Goal: Find specific page/section: Find specific page/section

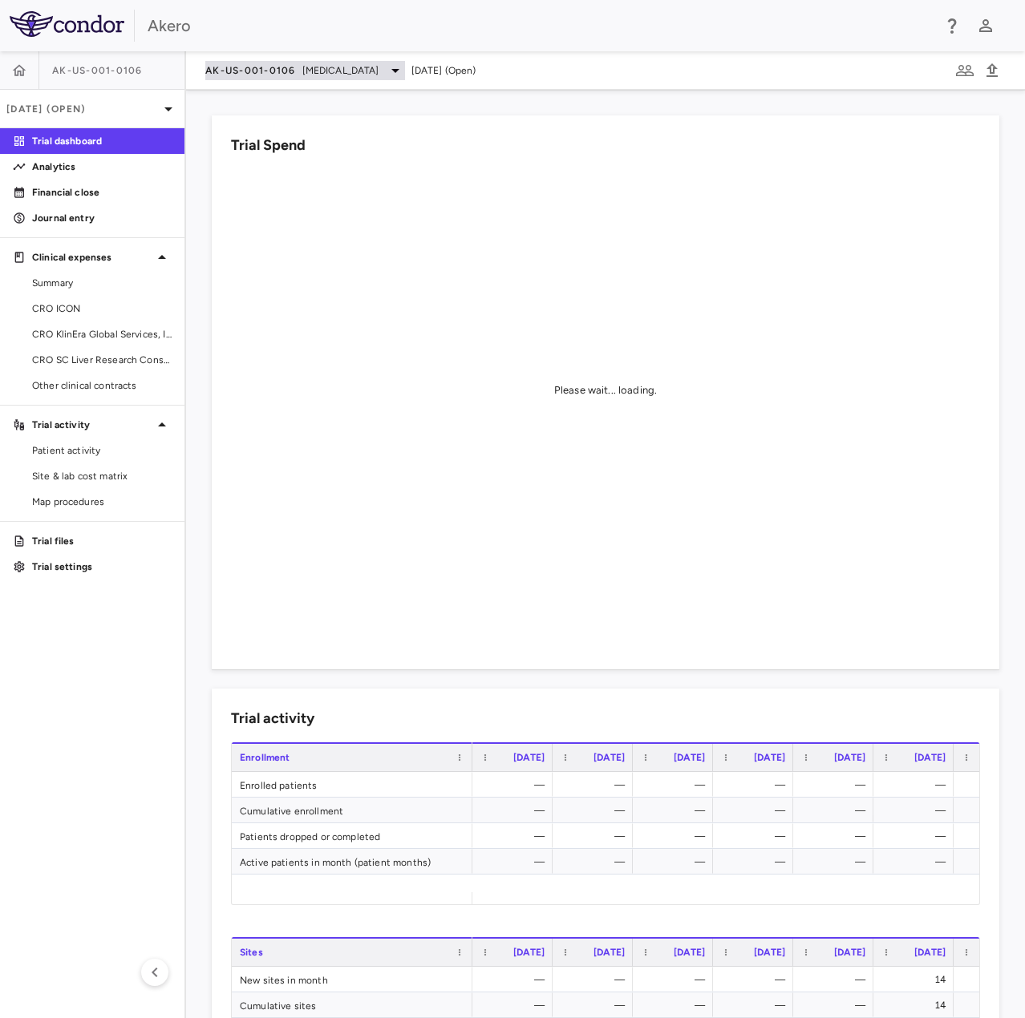
click at [250, 64] on span "AK-US-001-0106" at bounding box center [250, 70] width 91 height 13
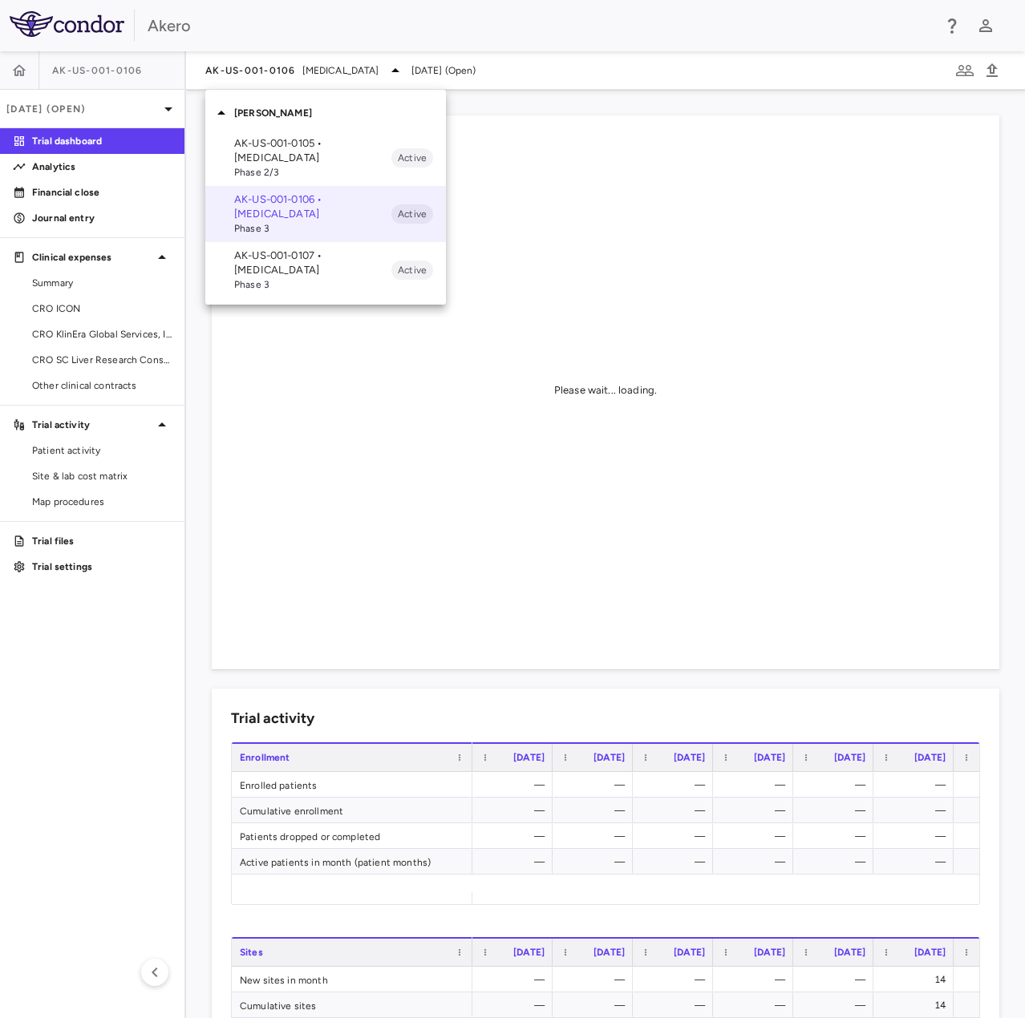
click at [297, 153] on p "AK-US-001-0105 • [MEDICAL_DATA]" at bounding box center [312, 150] width 157 height 29
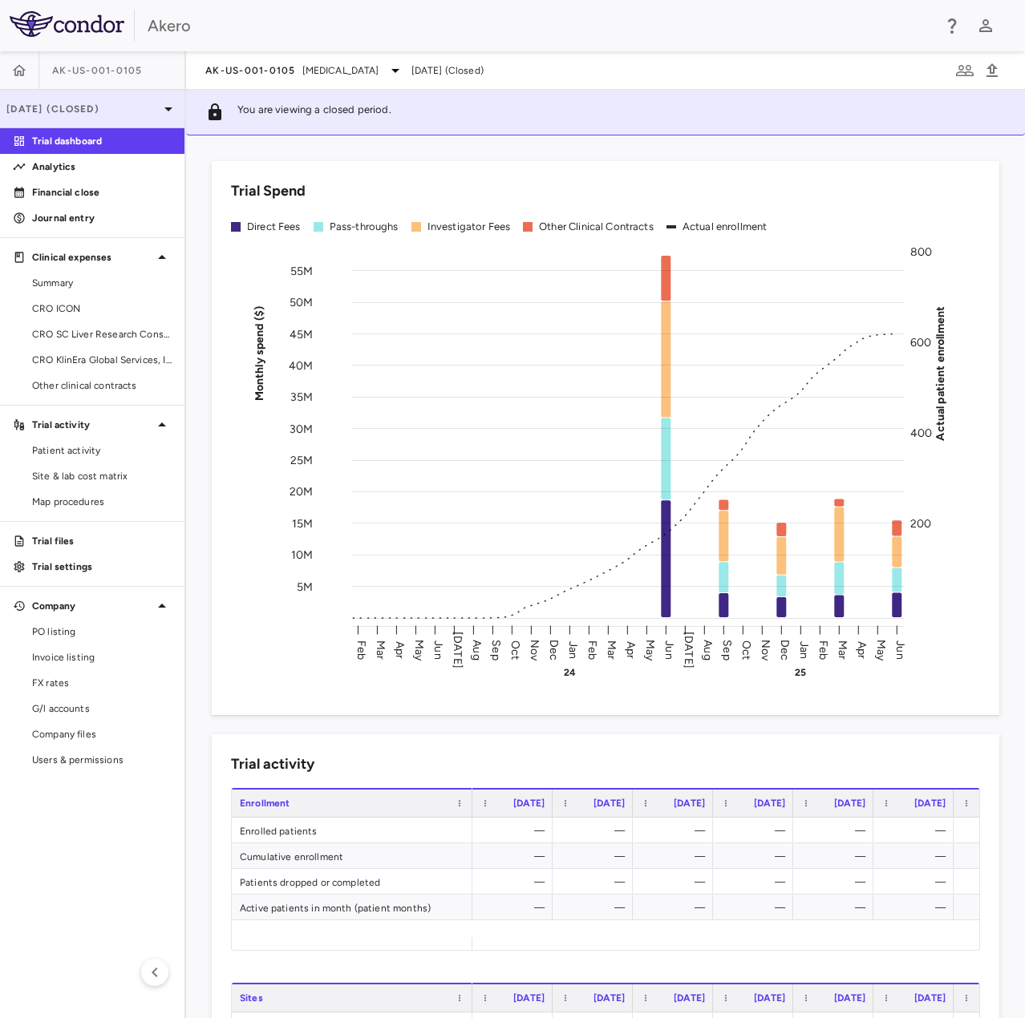
click at [74, 103] on p "[DATE] (Closed)" at bounding box center [82, 109] width 152 height 14
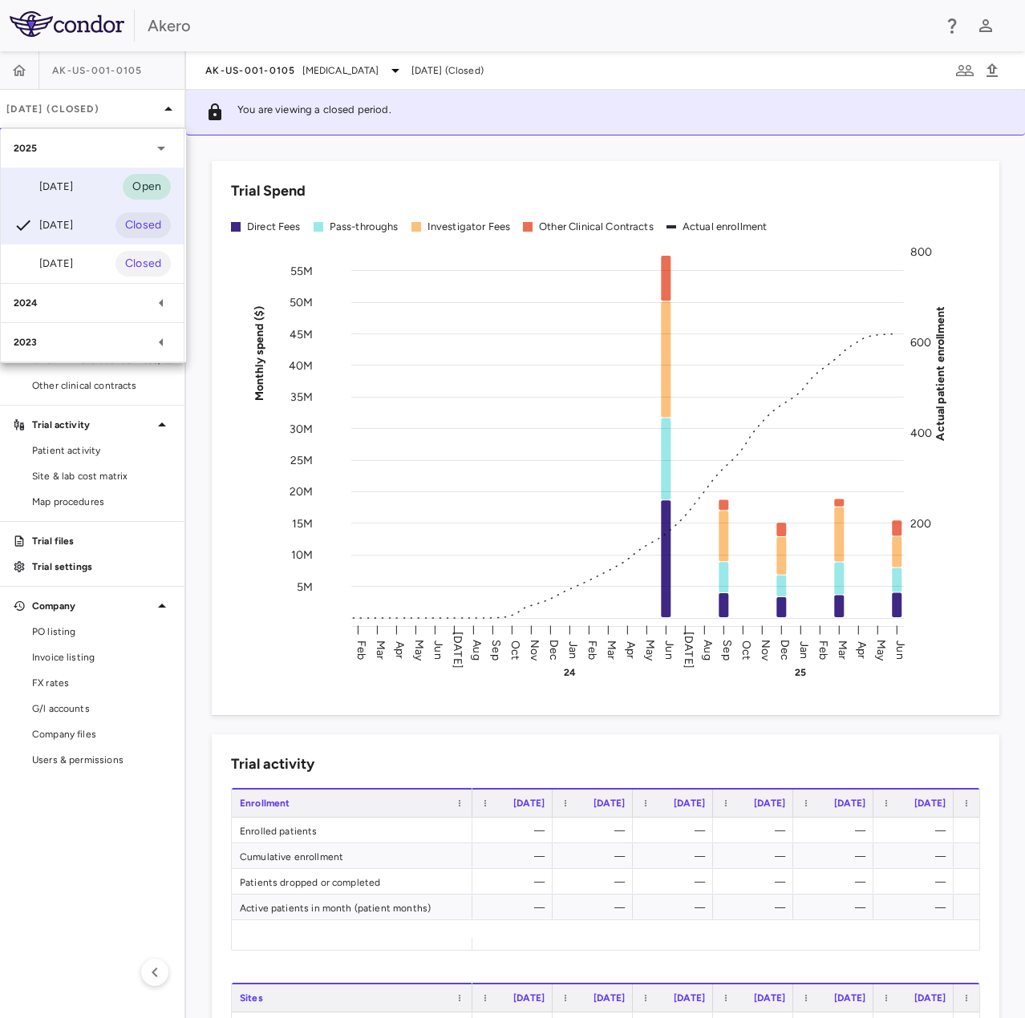
click at [106, 190] on div "[DATE] Open" at bounding box center [92, 187] width 183 height 38
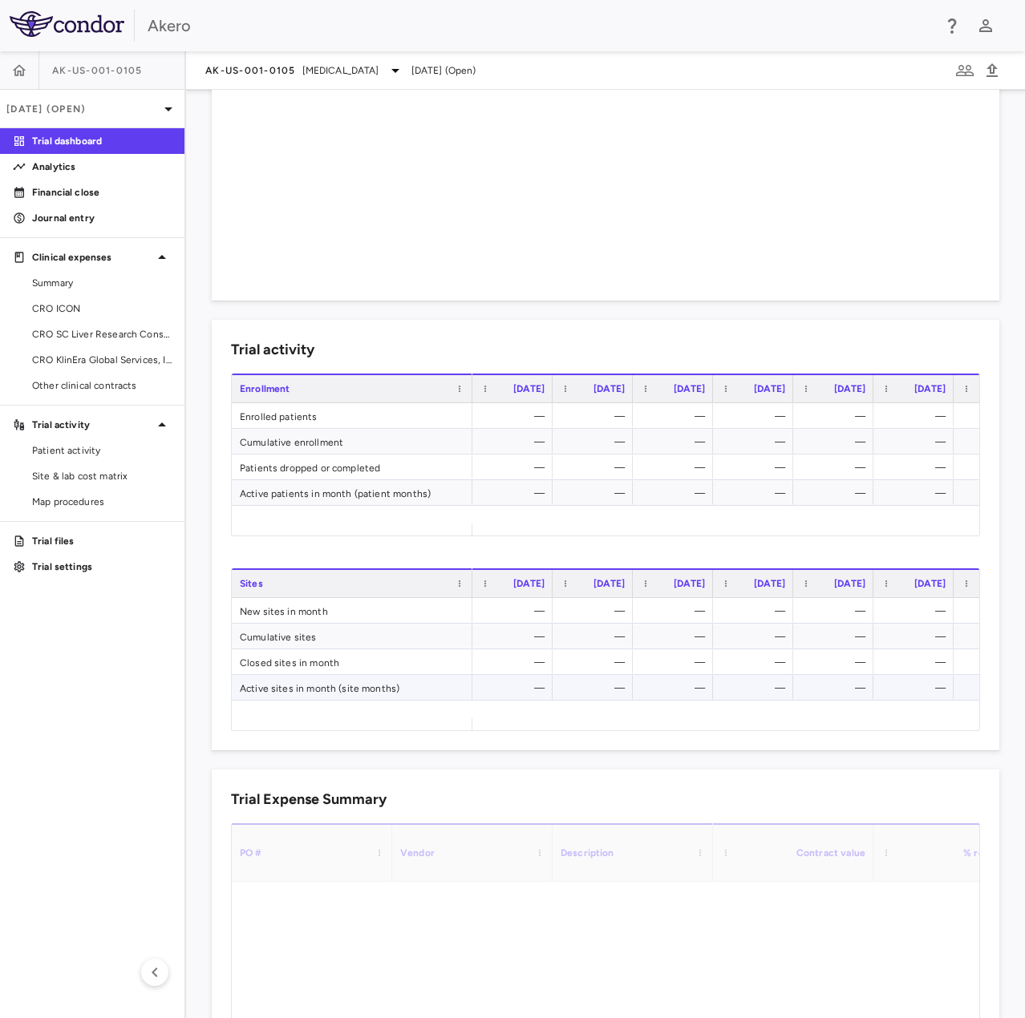
scroll to position [481, 0]
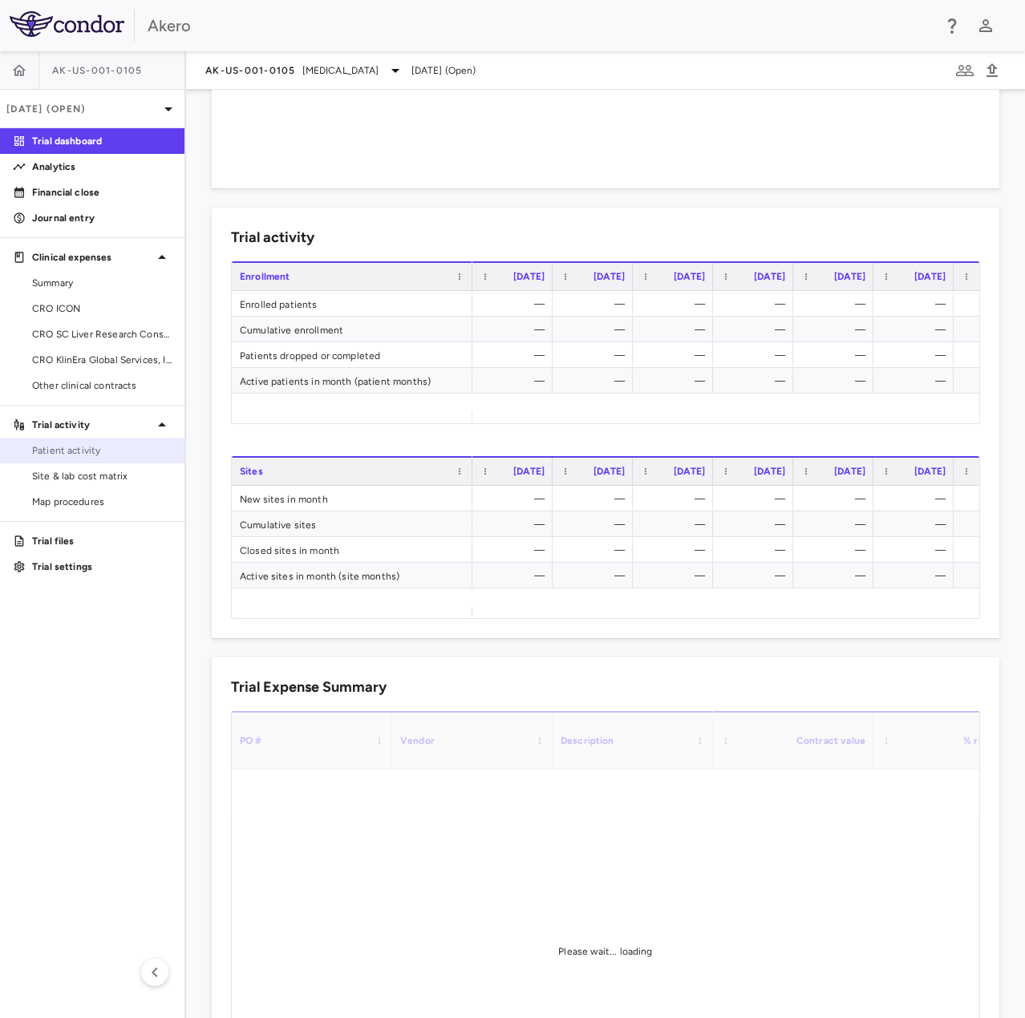
click at [122, 451] on span "Patient activity" at bounding box center [102, 450] width 140 height 14
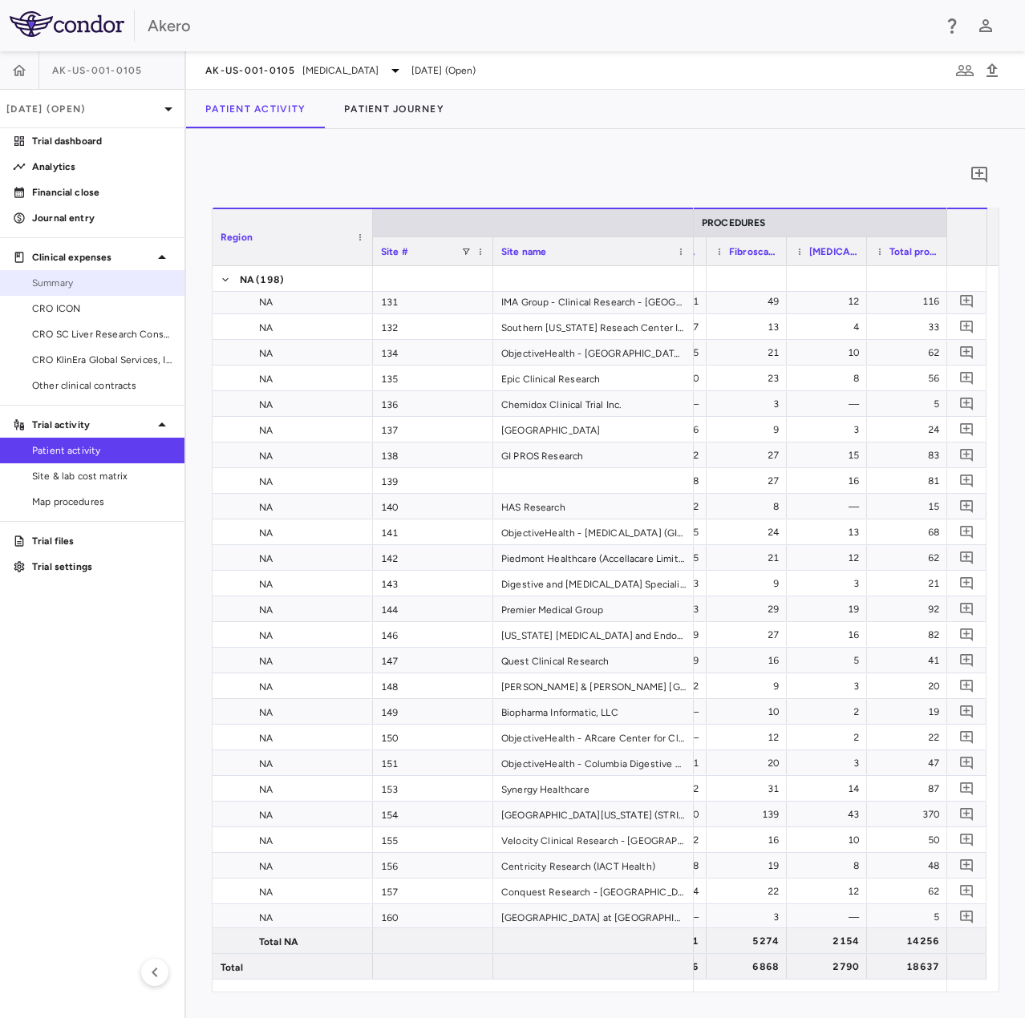
click at [117, 280] on span "Summary" at bounding box center [102, 283] width 140 height 14
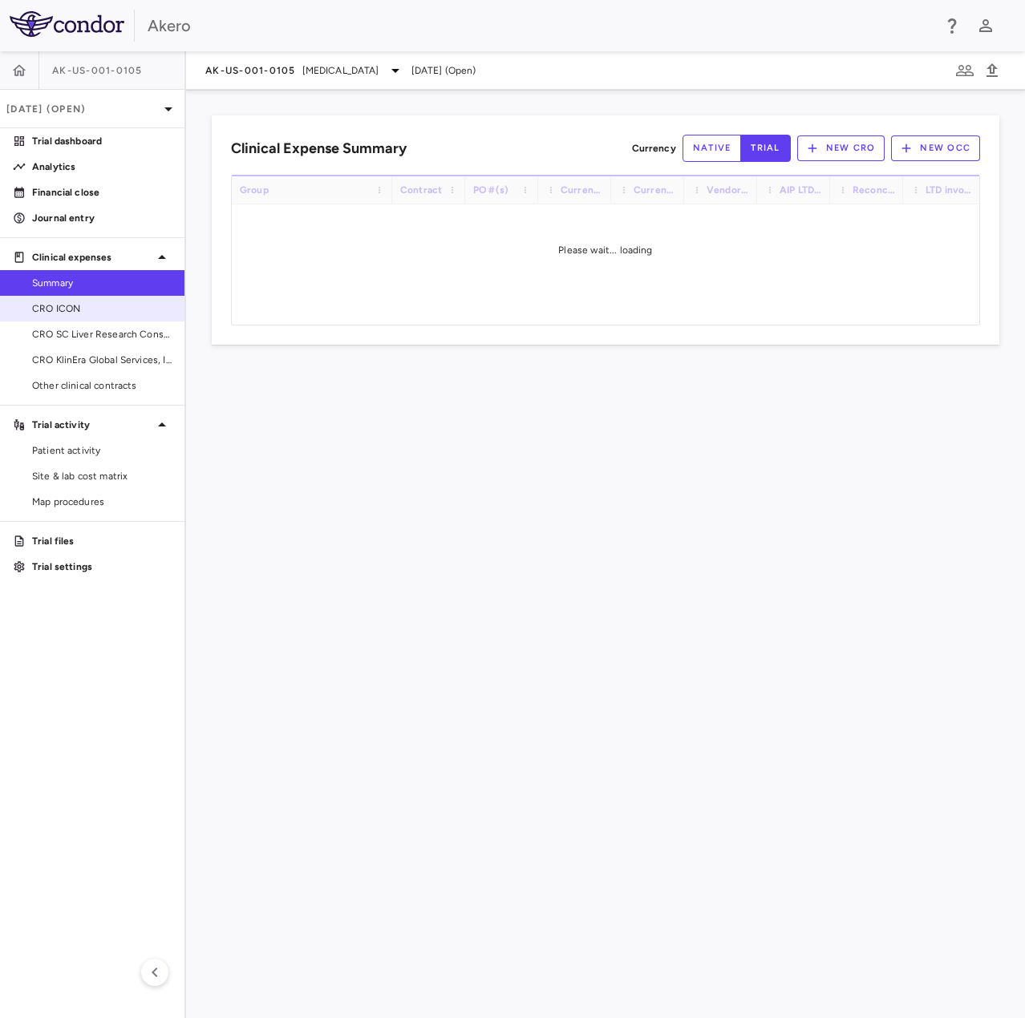
click at [118, 302] on span "CRO ICON" at bounding box center [102, 309] width 140 height 14
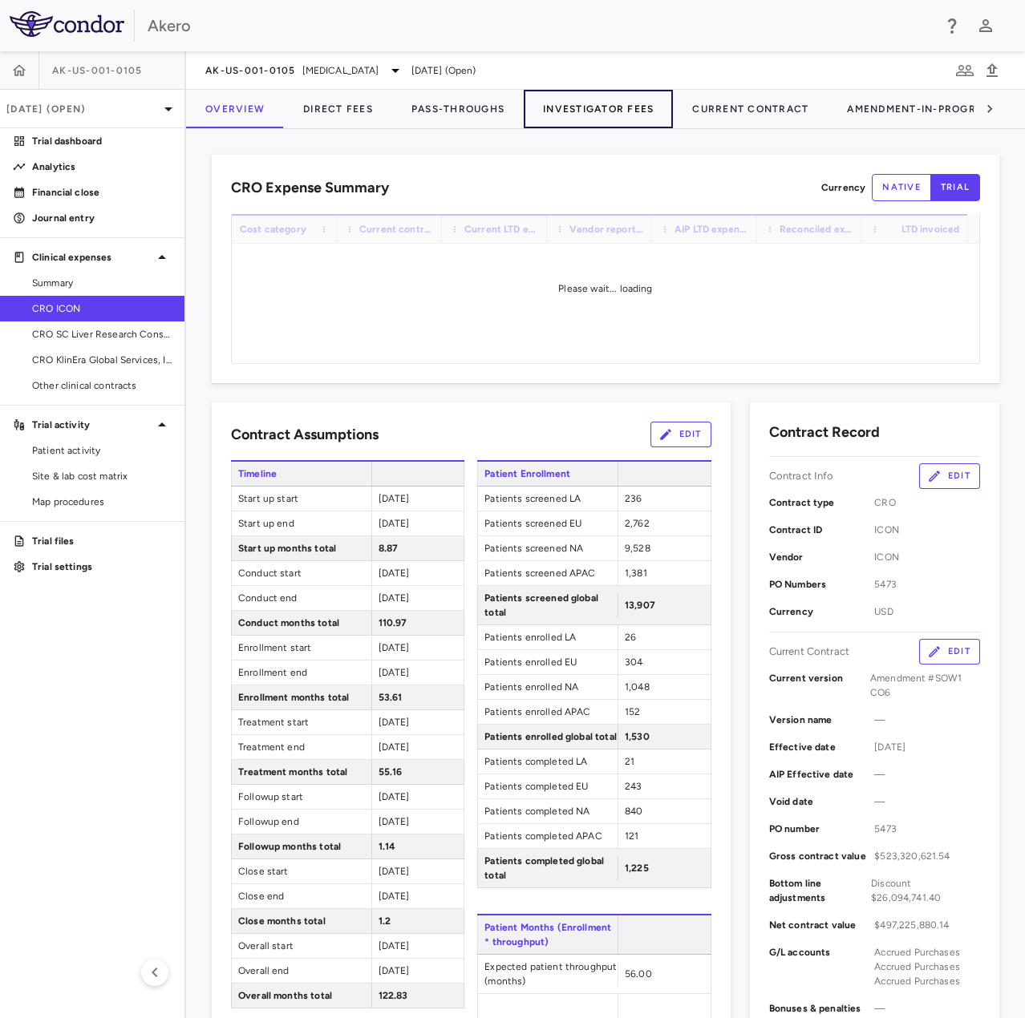
click at [581, 113] on button "Investigator Fees" at bounding box center [598, 109] width 149 height 38
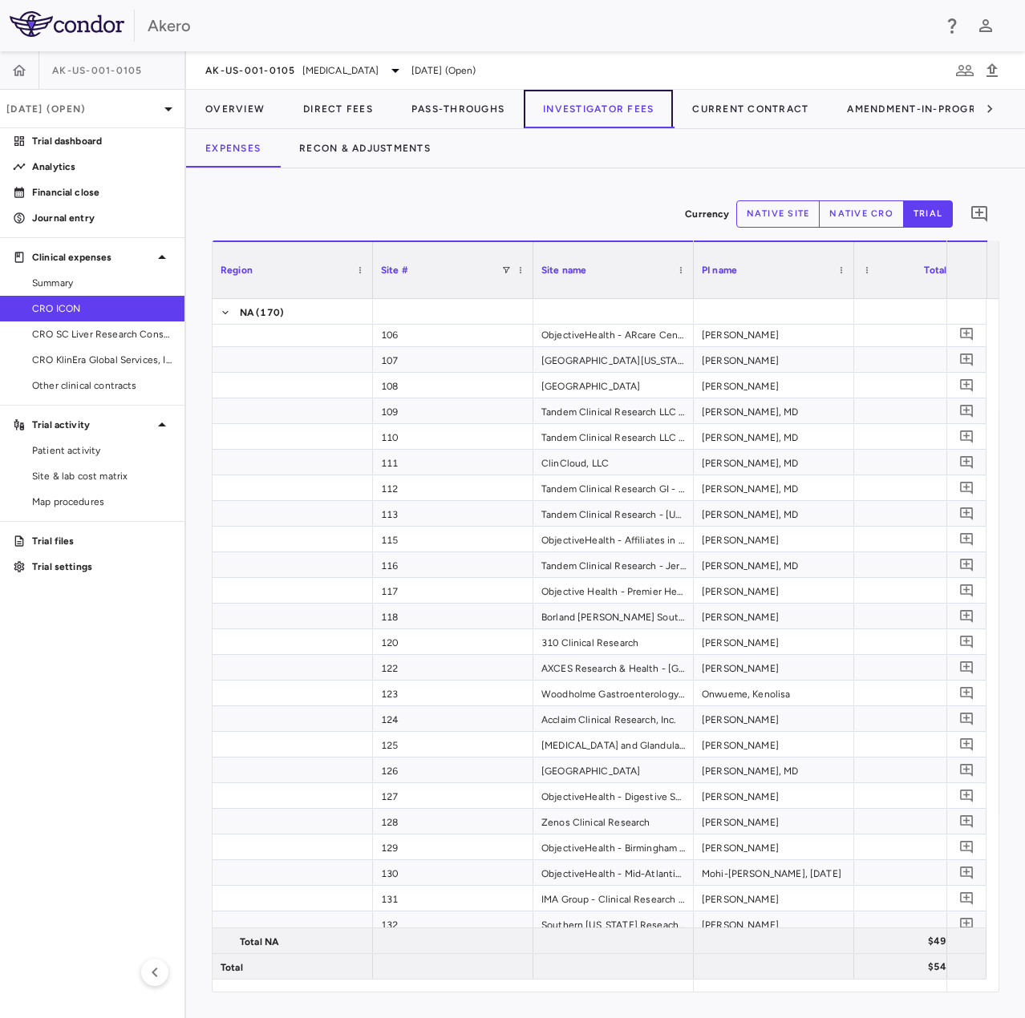
scroll to position [0, 531]
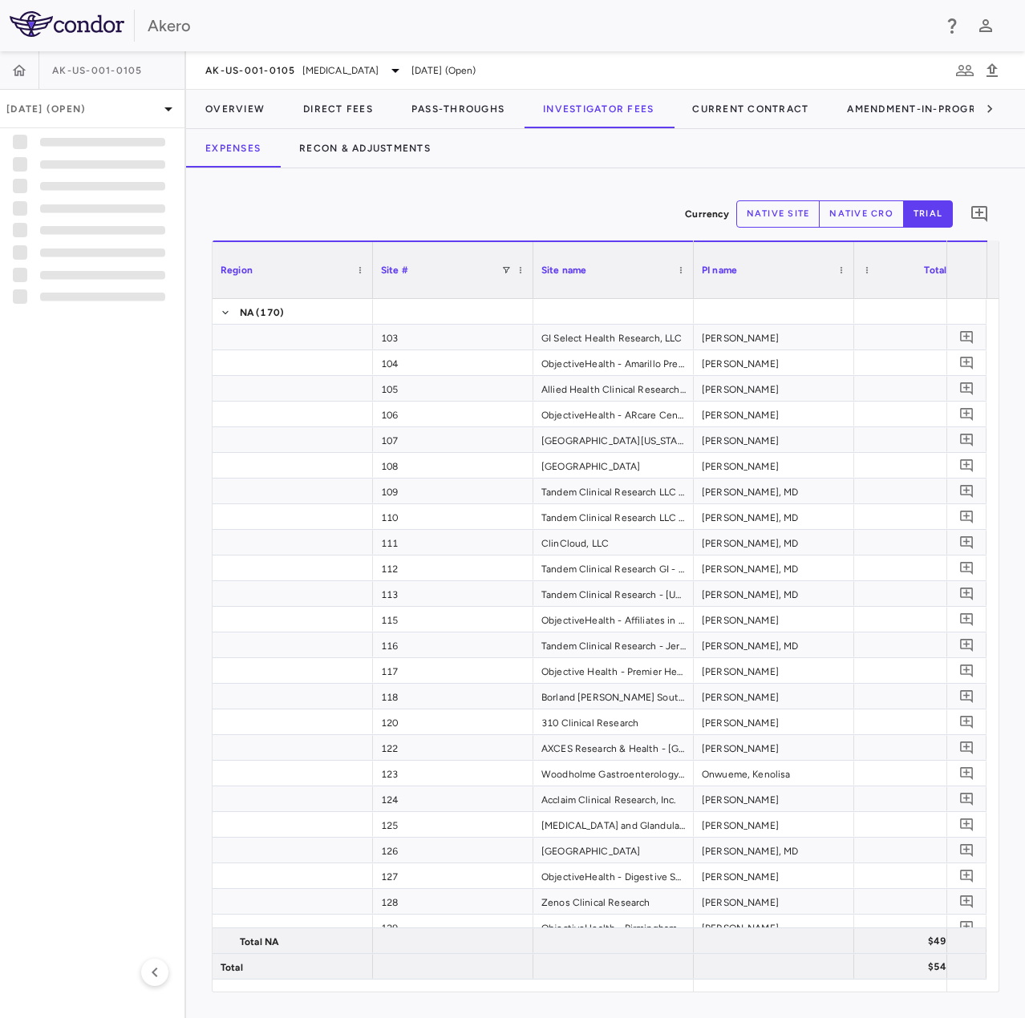
drag, startPoint x: 717, startPoint y: 987, endPoint x: 802, endPoint y: 1003, distance: 86.5
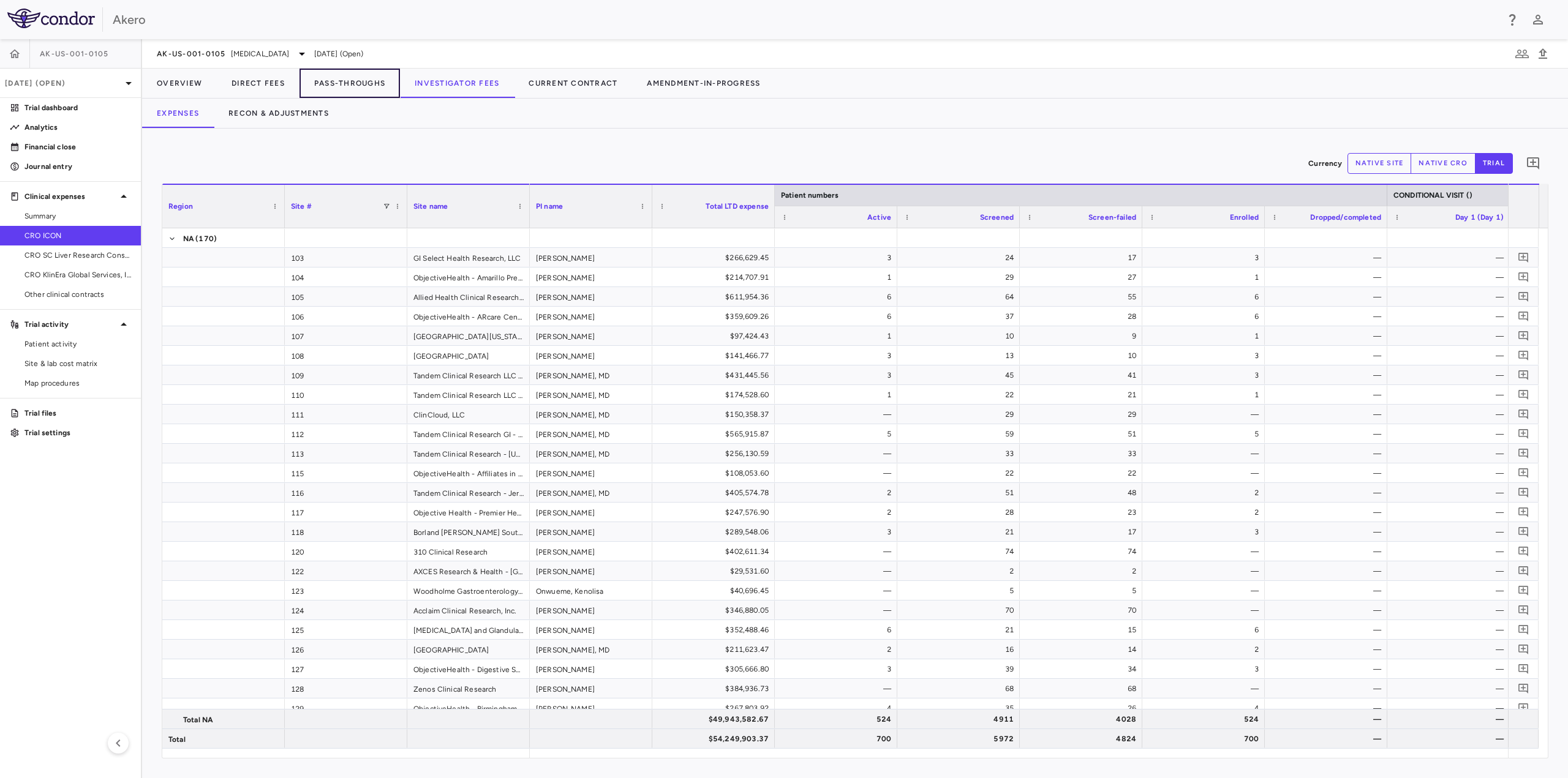
click at [351, 81] on button "Pass-Throughs" at bounding box center [350, 83] width 101 height 29
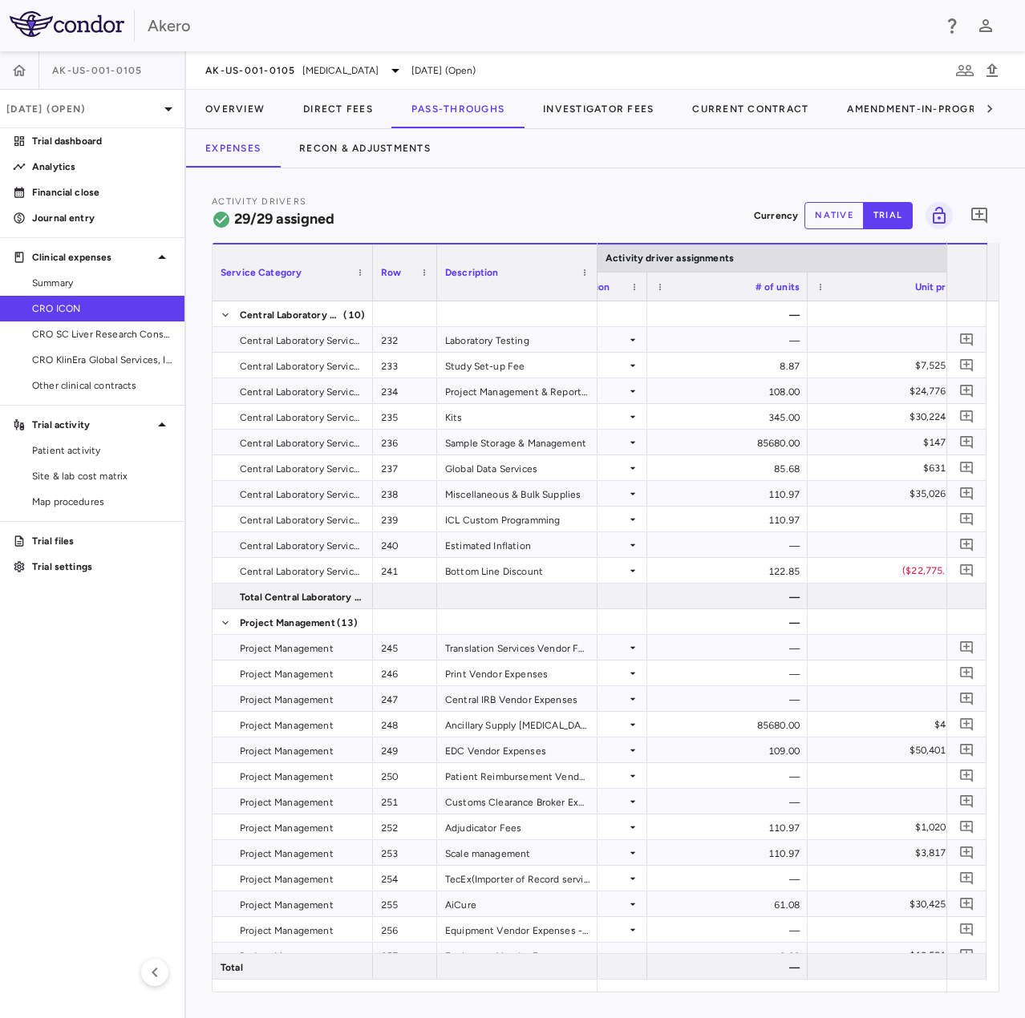
click at [549, 33] on div "Akero" at bounding box center [540, 26] width 784 height 24
click at [379, 68] on span "[MEDICAL_DATA]" at bounding box center [340, 70] width 77 height 14
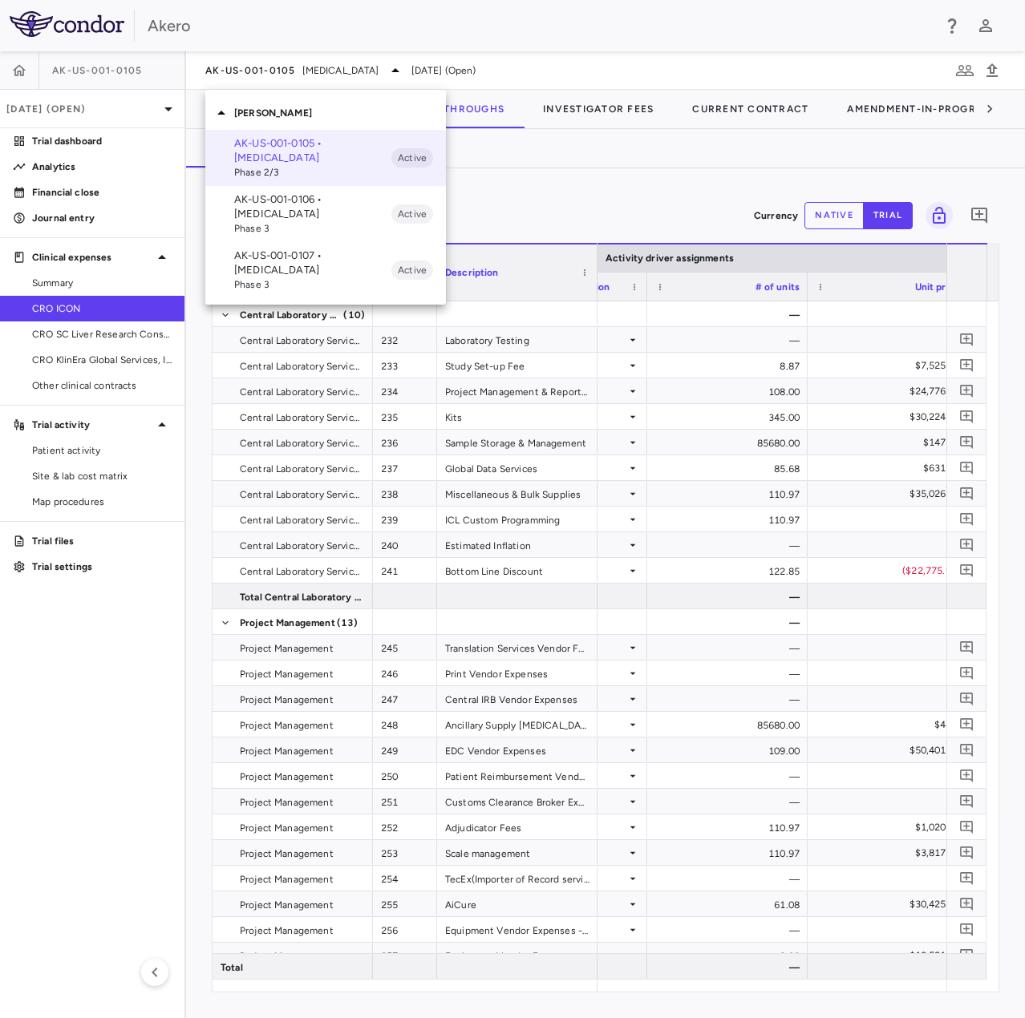
click at [356, 204] on p "AK-US-001-0106 • [MEDICAL_DATA]" at bounding box center [312, 206] width 157 height 29
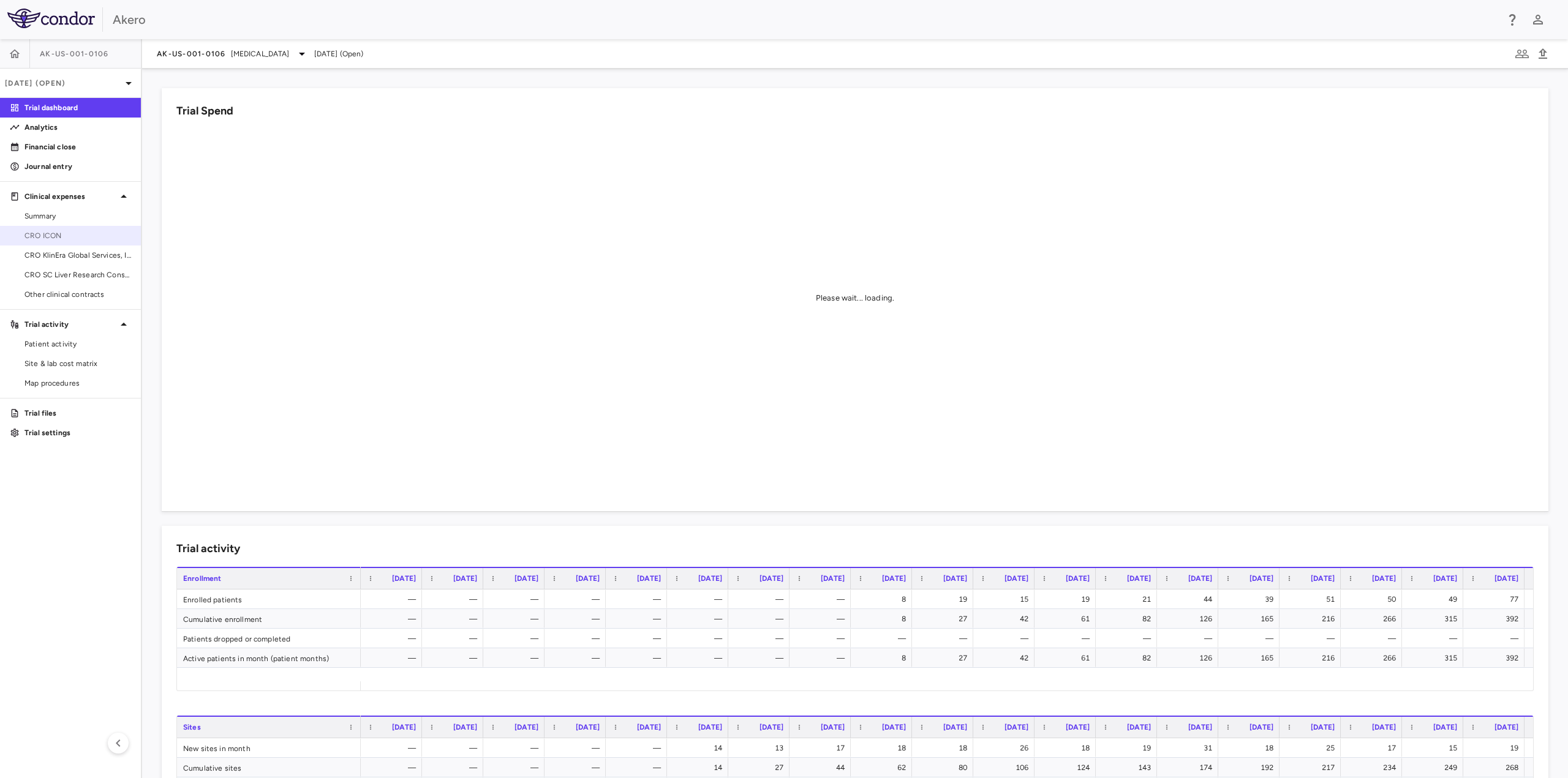
click at [82, 227] on link "CRO ICON" at bounding box center [70, 236] width 141 height 18
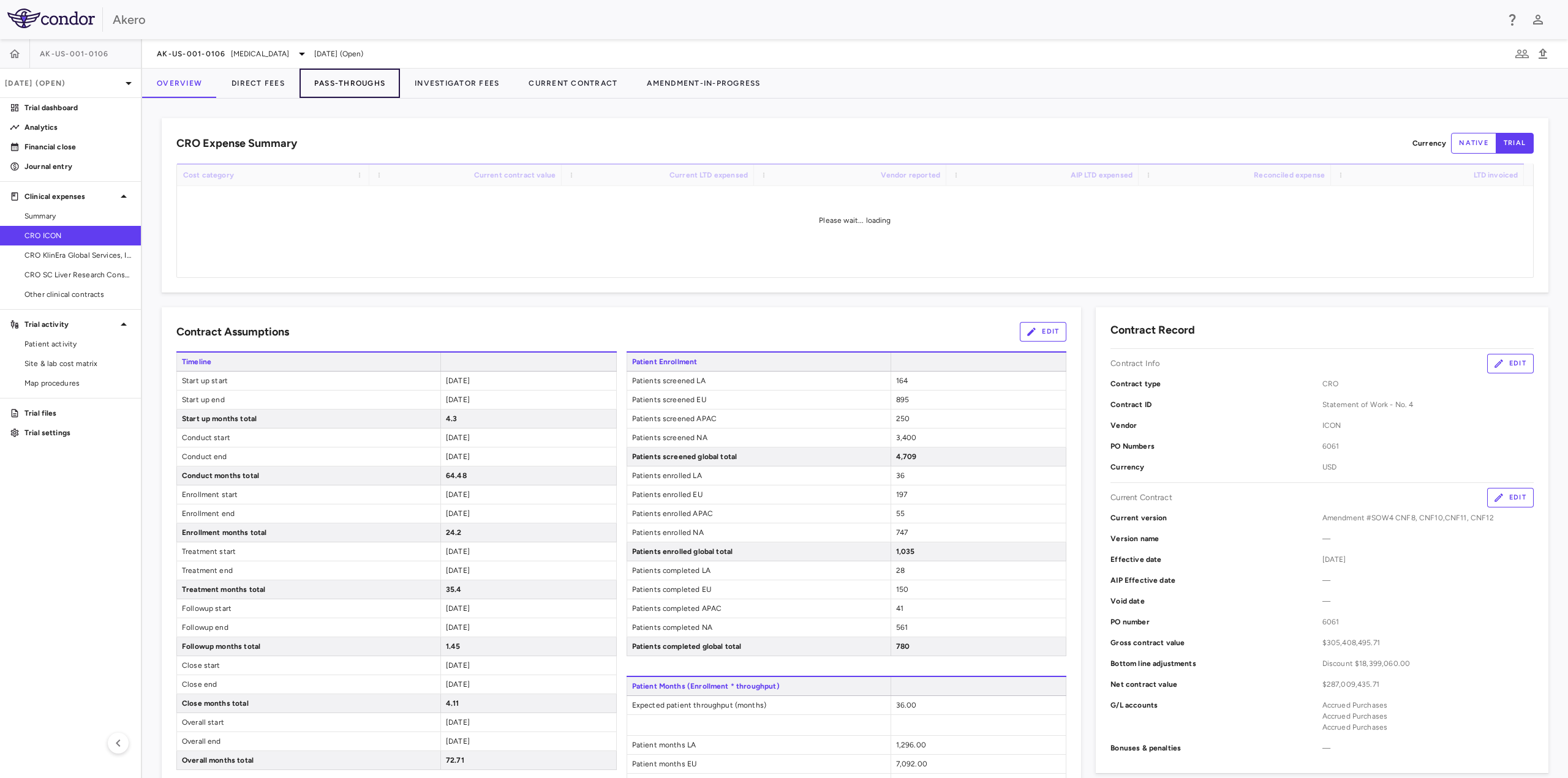
click at [347, 78] on button "Pass-Throughs" at bounding box center [350, 83] width 101 height 29
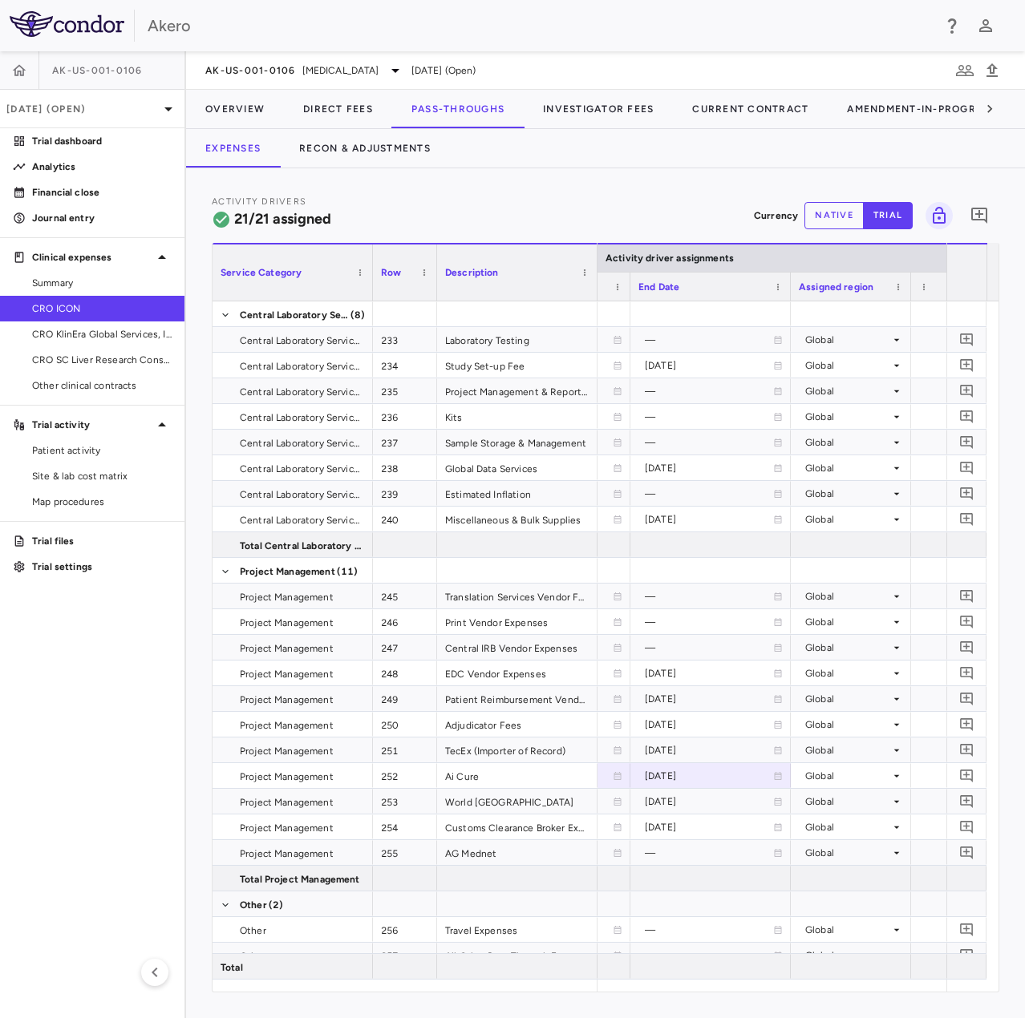
click at [627, 171] on div "Activity Drivers 21/21 assigned Currency native trial 0 Service Category Drag h…" at bounding box center [605, 593] width 839 height 850
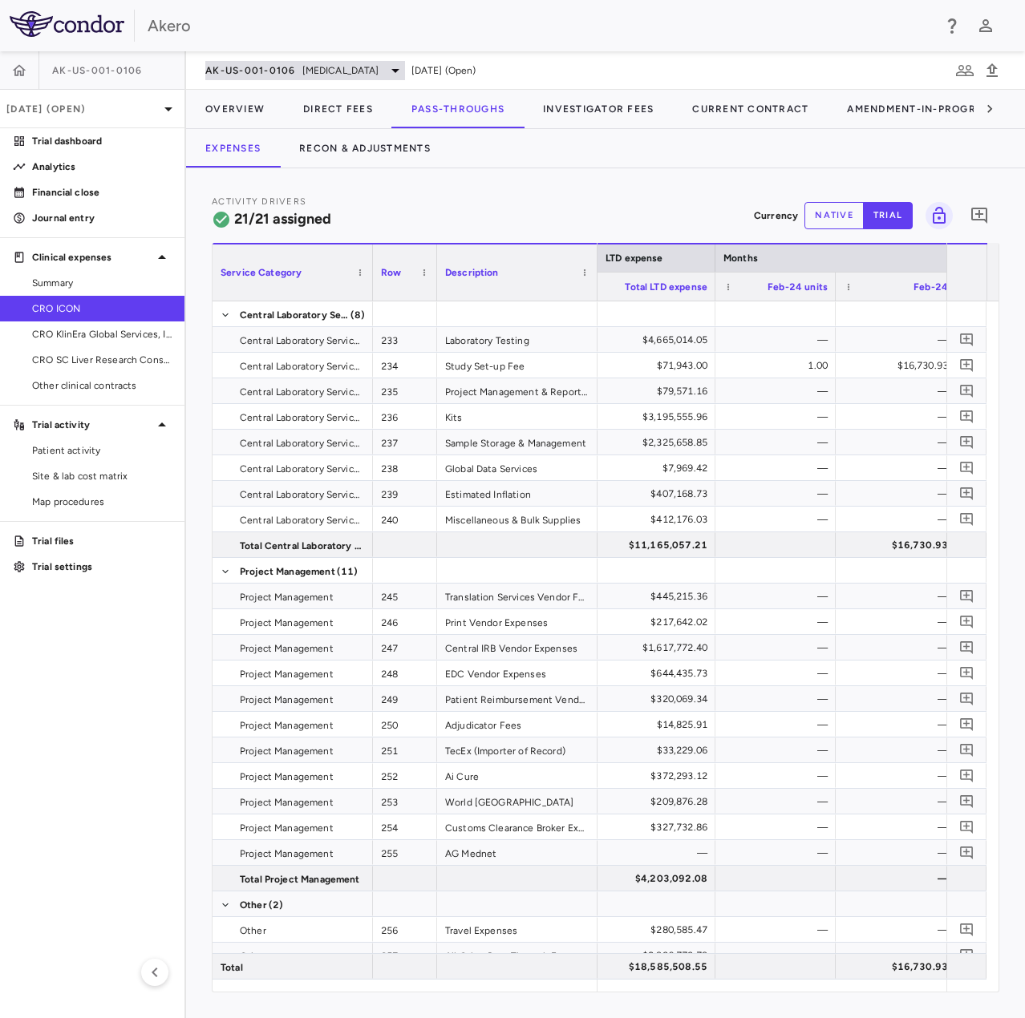
click at [358, 71] on span "[MEDICAL_DATA]" at bounding box center [340, 70] width 77 height 14
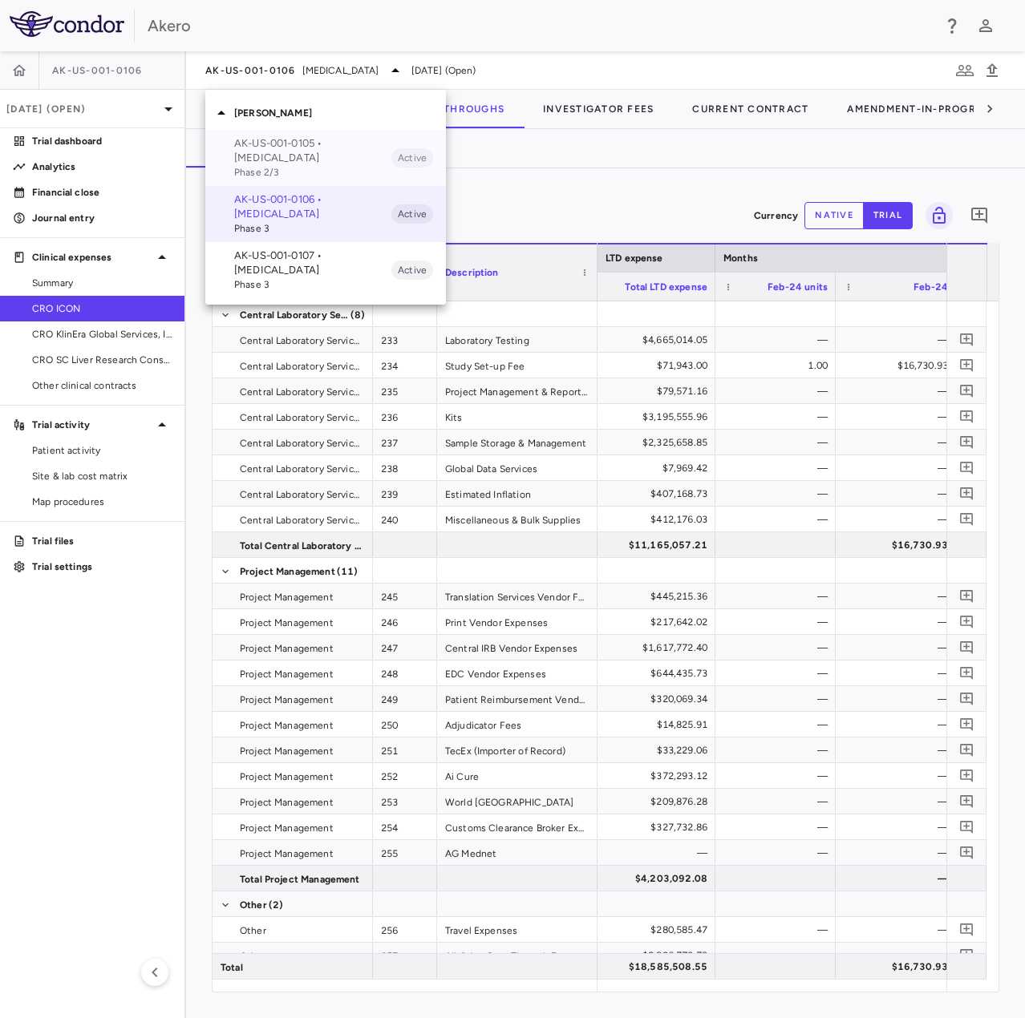
click at [341, 158] on p "AK-US-001-0105 • [MEDICAL_DATA]" at bounding box center [312, 150] width 157 height 29
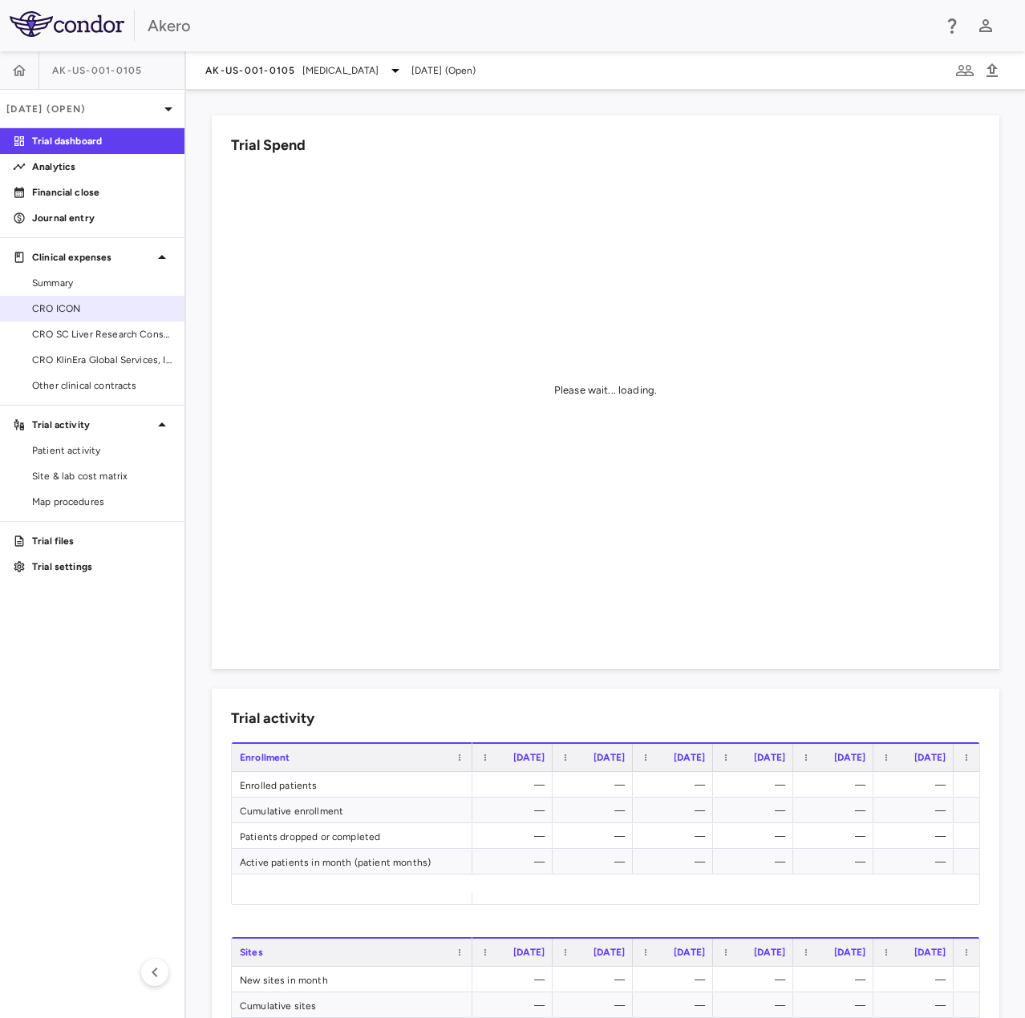
click at [119, 304] on span "CRO ICON" at bounding box center [102, 309] width 140 height 14
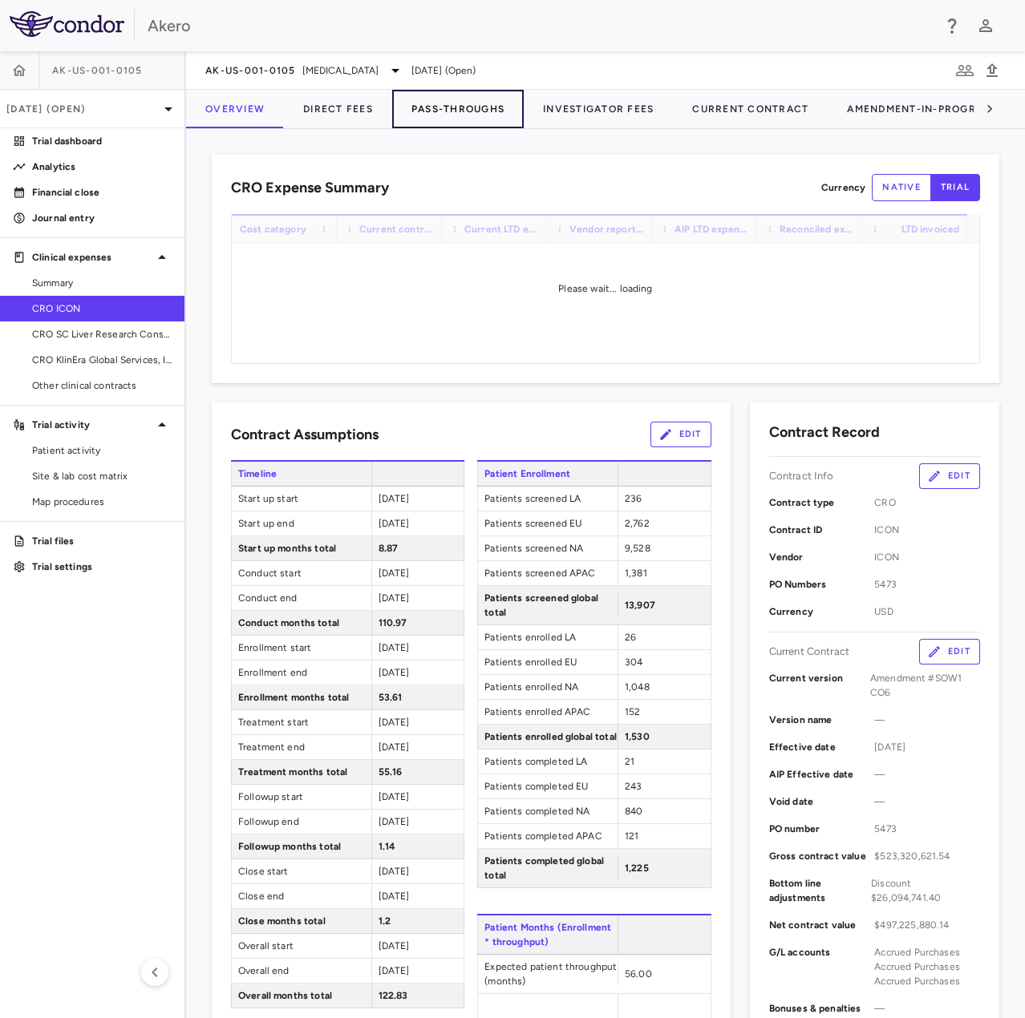
click at [484, 113] on button "Pass-Throughs" at bounding box center [458, 109] width 132 height 38
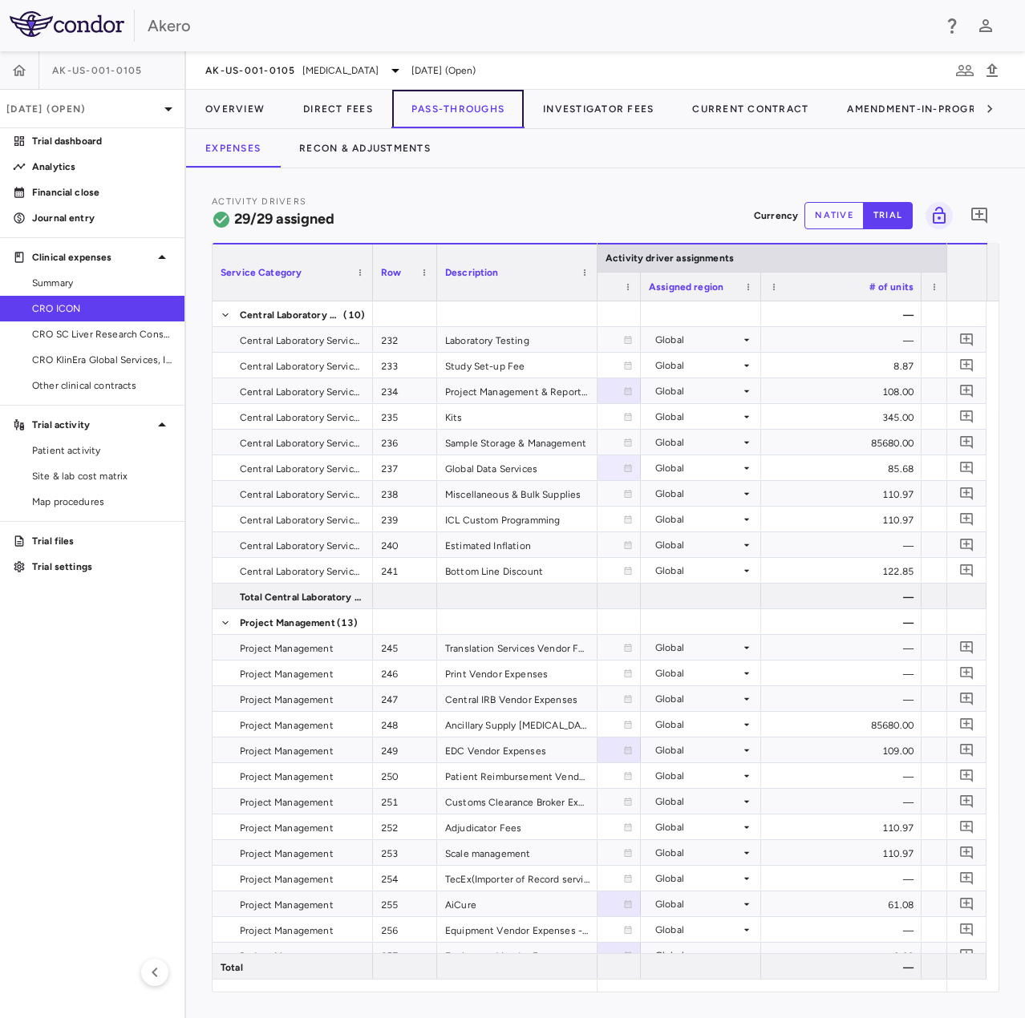
scroll to position [0, 1573]
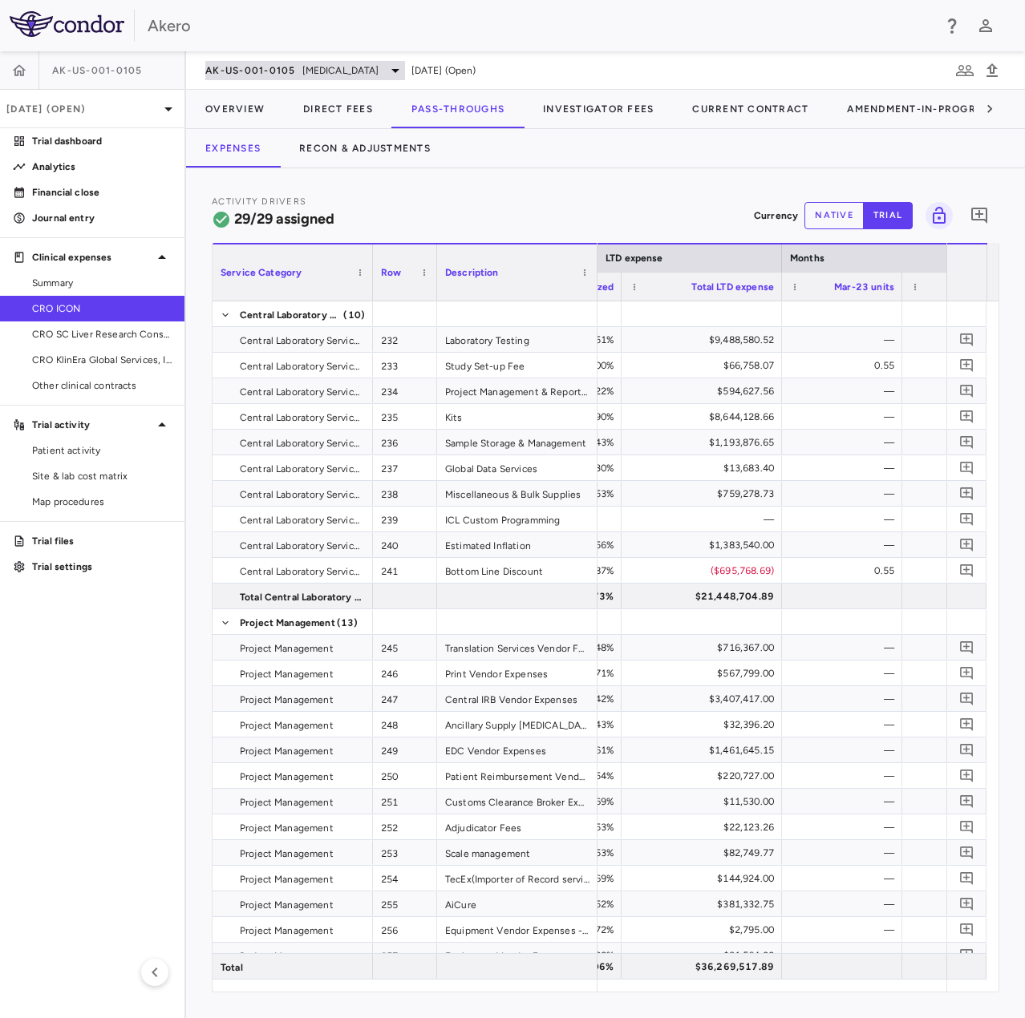
click at [258, 61] on div "AK-US-001-0105 [MEDICAL_DATA]" at bounding box center [305, 70] width 200 height 19
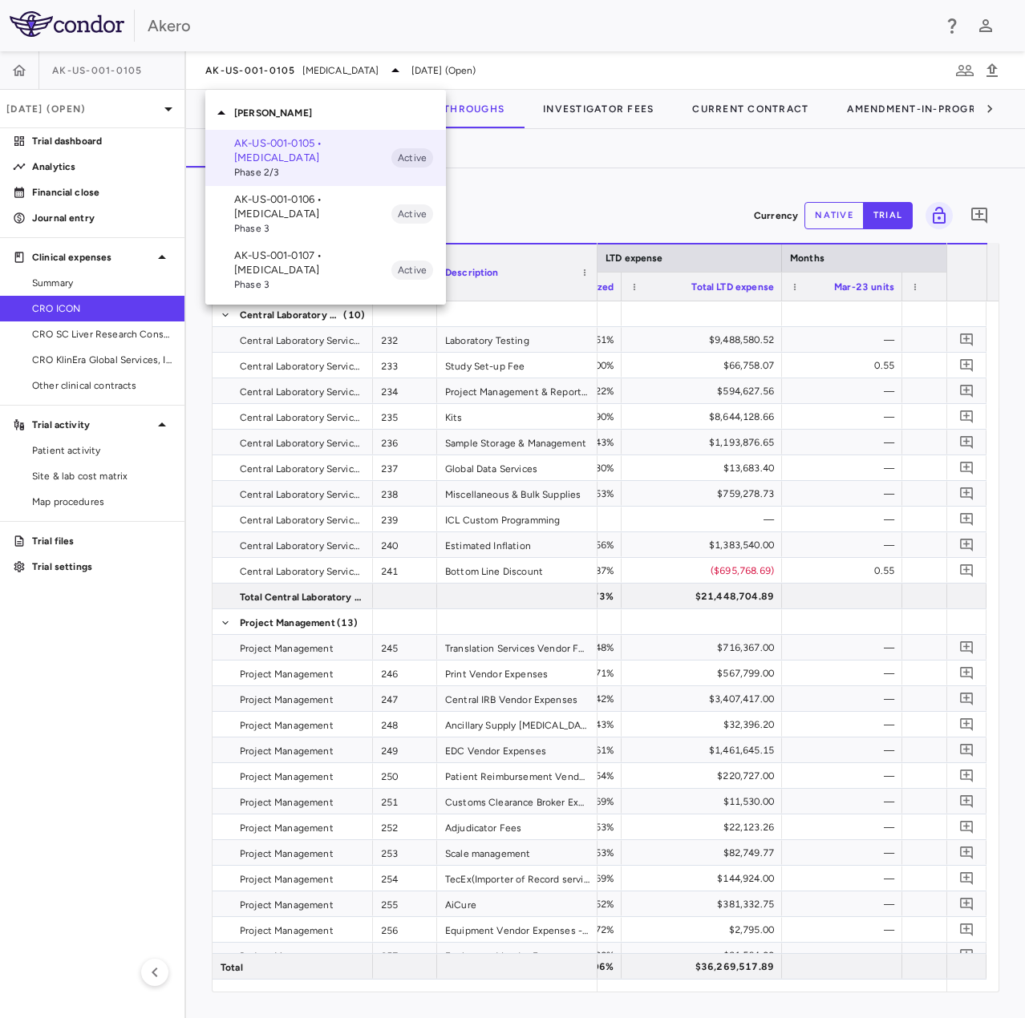
click at [302, 209] on p "AK-US-001-0106 • [MEDICAL_DATA]" at bounding box center [312, 206] width 157 height 29
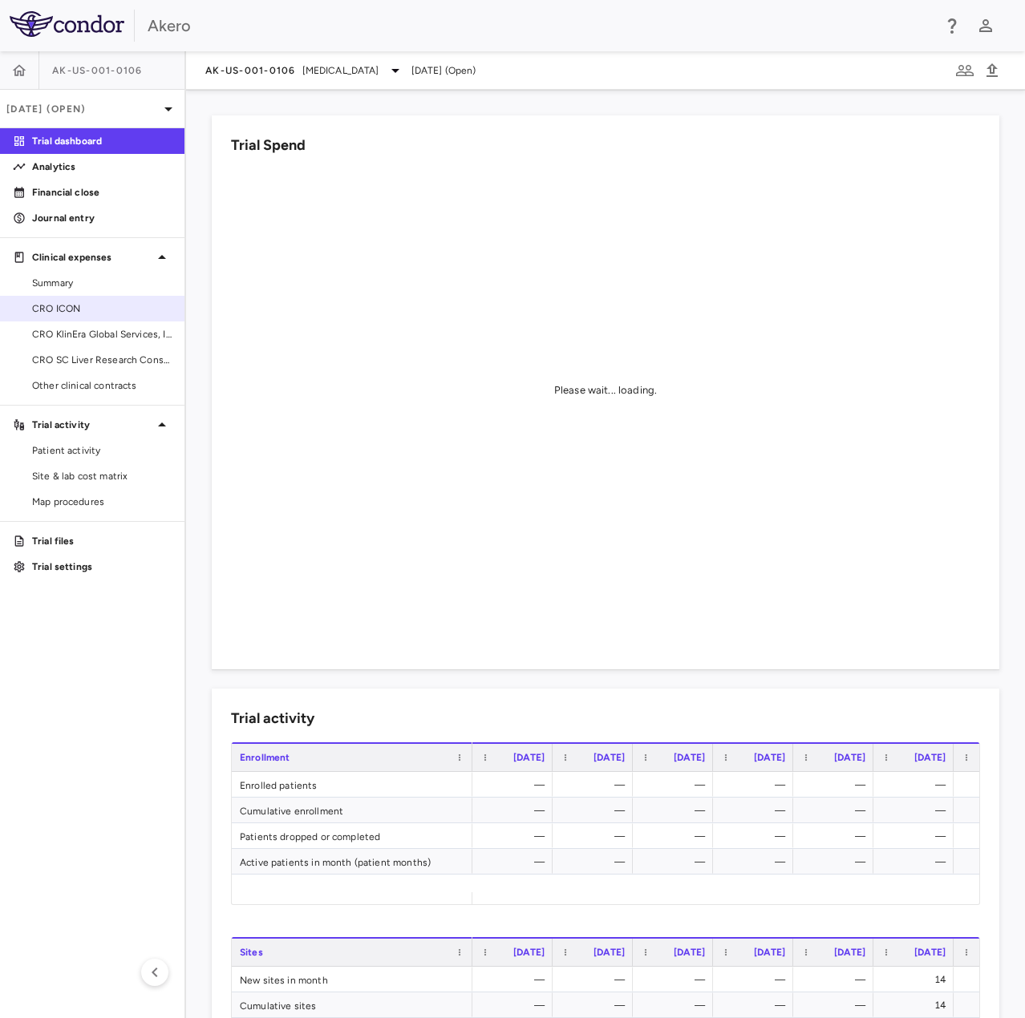
drag, startPoint x: 123, startPoint y: 315, endPoint x: 133, endPoint y: 315, distance: 9.6
click at [123, 315] on link "CRO ICON" at bounding box center [92, 309] width 184 height 24
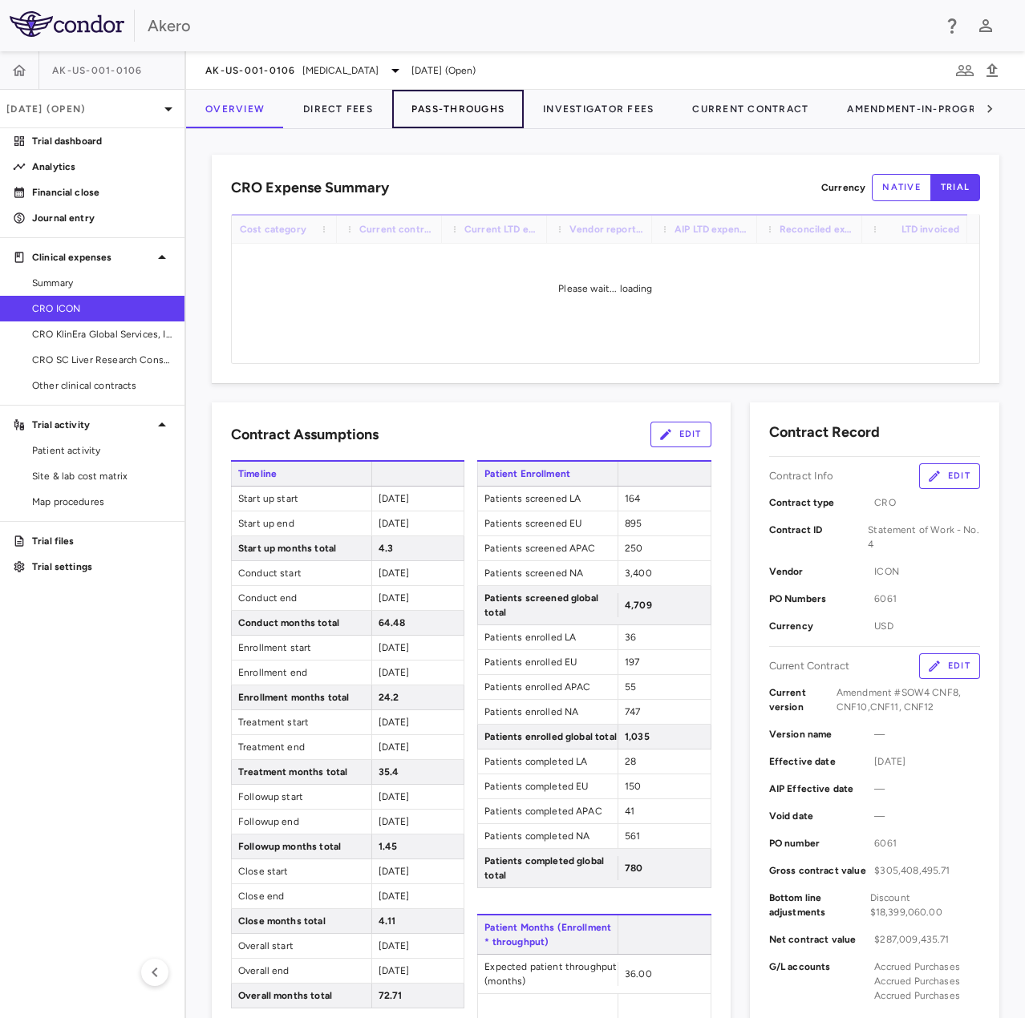
click at [445, 101] on button "Pass-Throughs" at bounding box center [458, 109] width 132 height 38
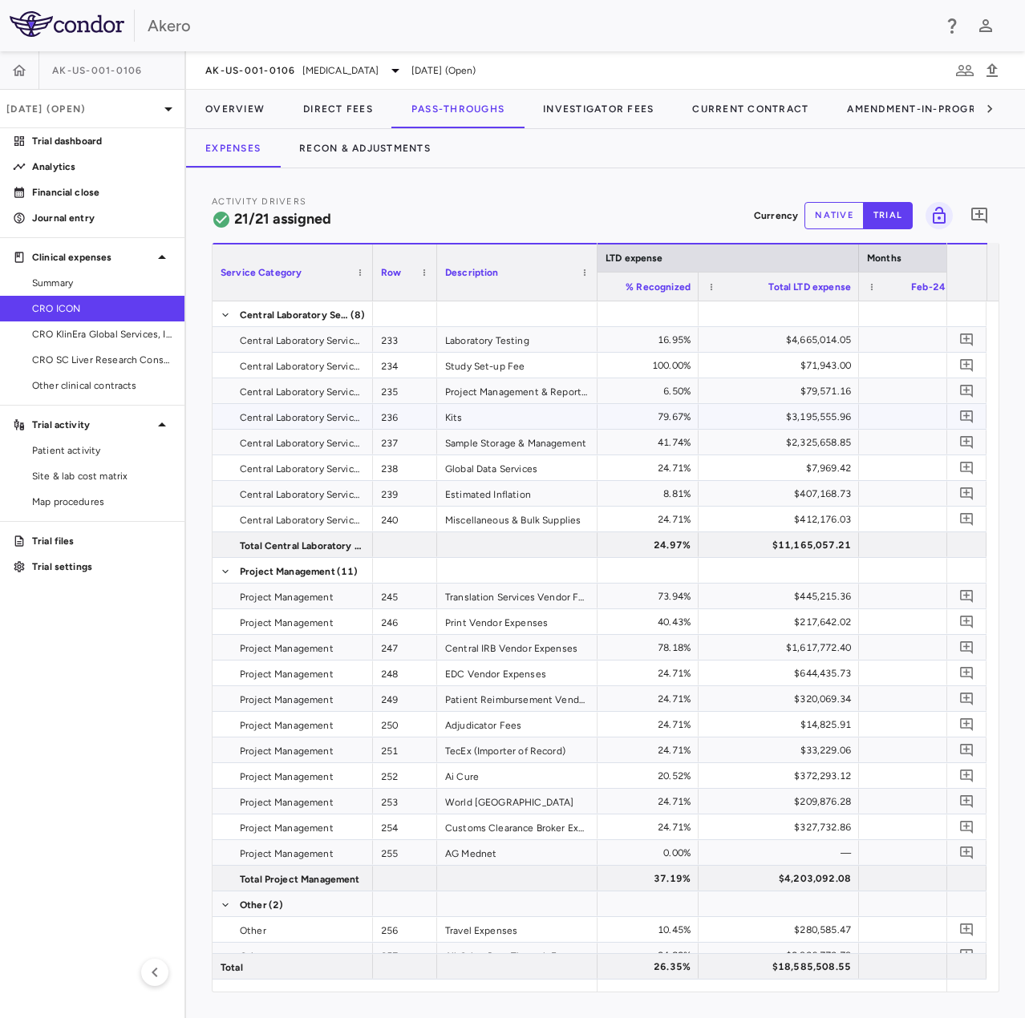
click at [890, 418] on div "—" at bounding box center [922, 417] width 98 height 26
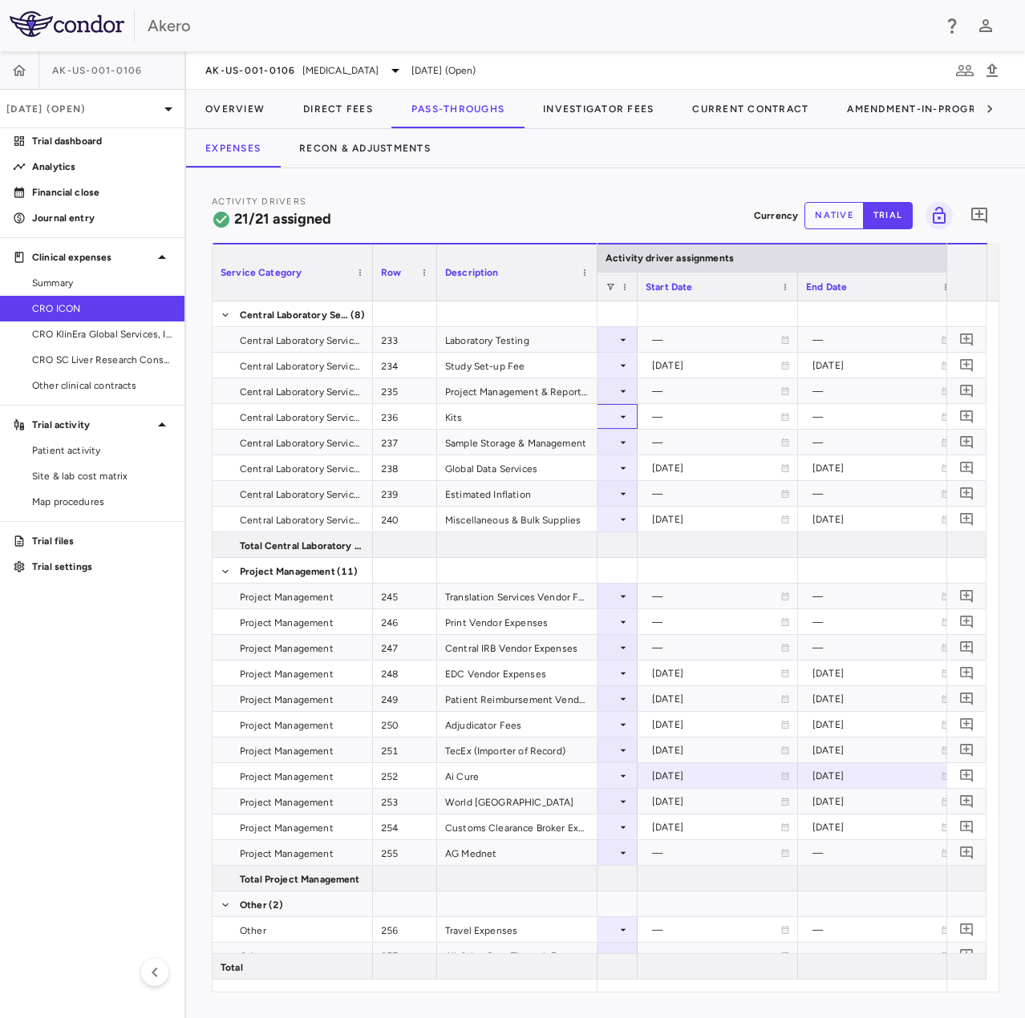
scroll to position [0, 1196]
